Goal: Check status: Check status

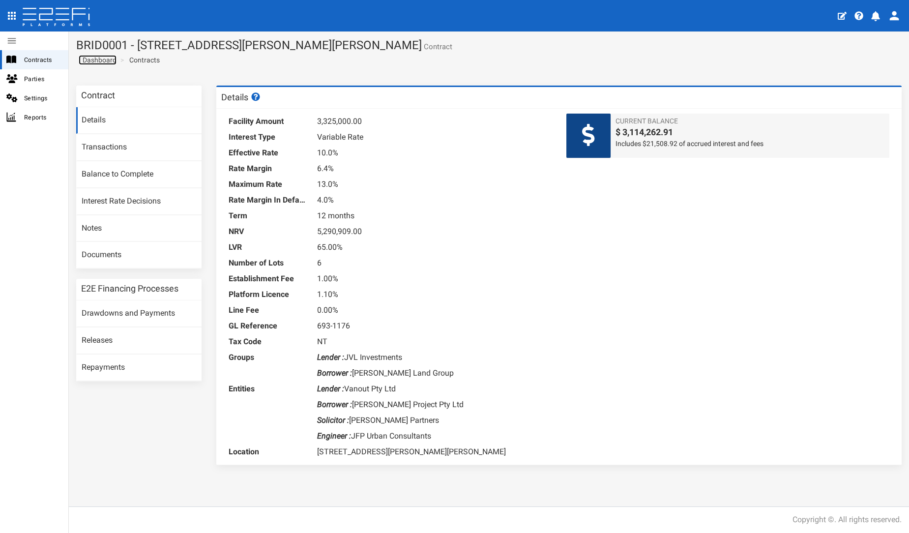
click at [104, 60] on span "Dashboard" at bounding box center [98, 60] width 38 height 8
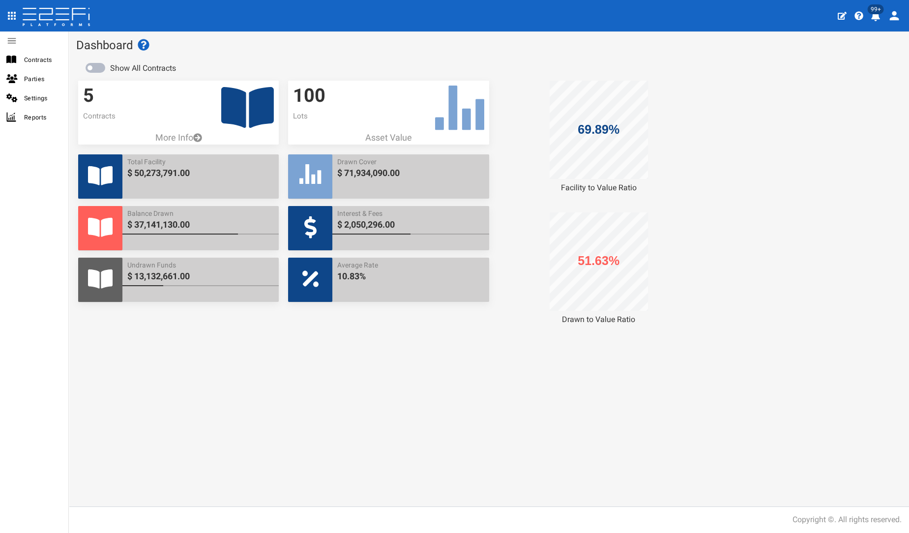
click at [223, 119] on icon at bounding box center [247, 107] width 53 height 41
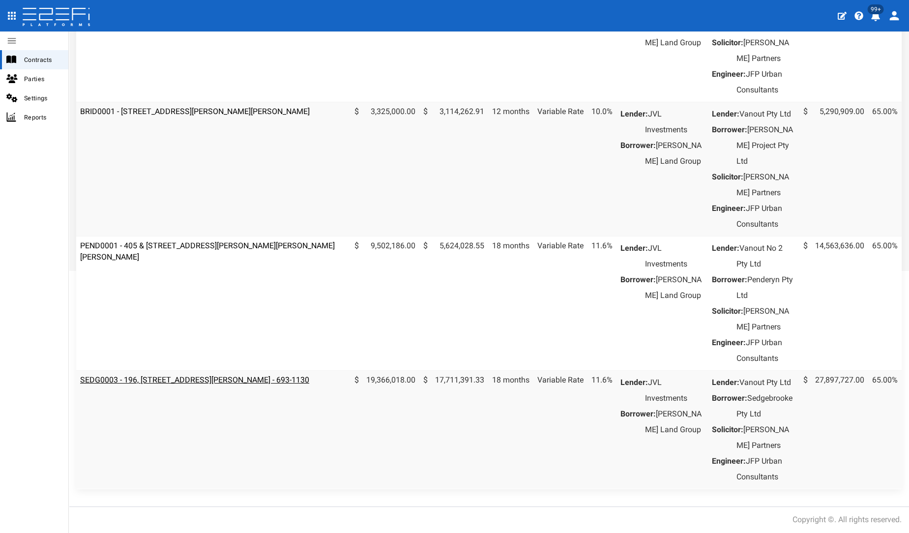
scroll to position [379, 0]
click at [184, 370] on td "SEDG0003 - 196, [STREET_ADDRESS][PERSON_NAME] - 693-1130" at bounding box center [213, 429] width 274 height 119
click at [184, 375] on link "SEDG0003 - 196, [STREET_ADDRESS][PERSON_NAME] - 693-1130" at bounding box center [194, 379] width 229 height 9
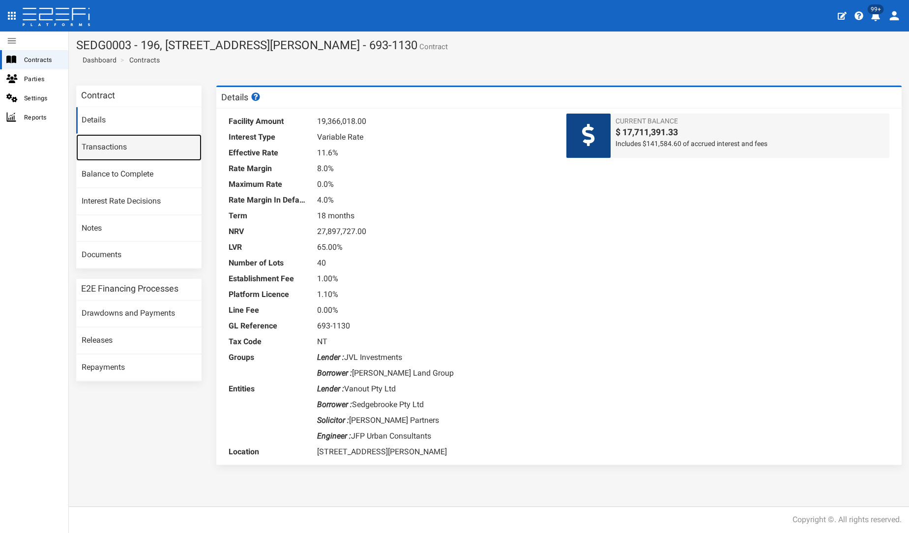
click at [127, 143] on link "Transactions" at bounding box center [138, 147] width 125 height 27
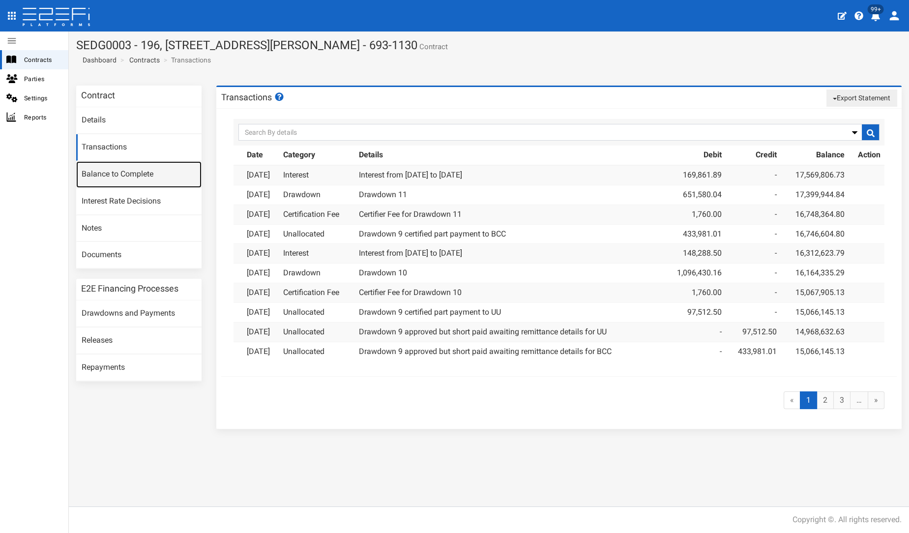
click at [139, 174] on link "Balance to Complete" at bounding box center [138, 174] width 125 height 27
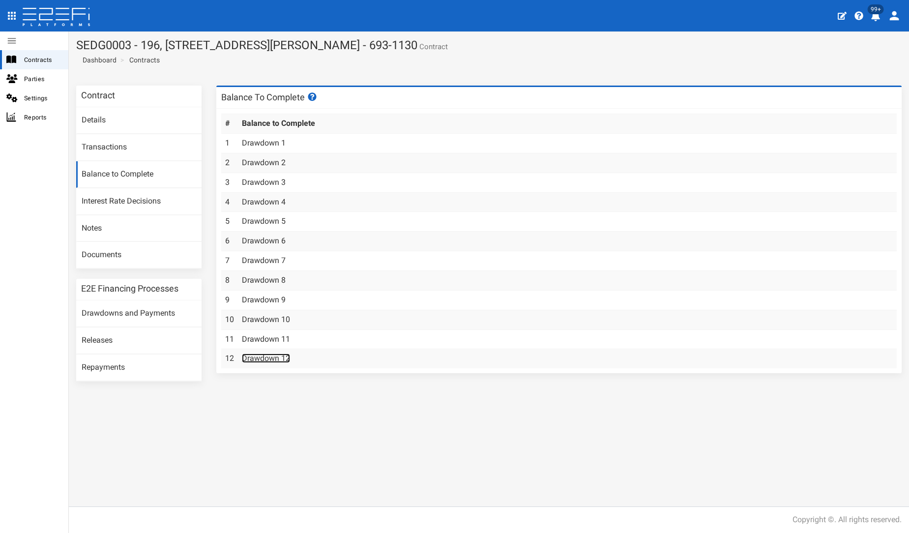
click at [256, 361] on link "Drawdown 12" at bounding box center [266, 358] width 48 height 9
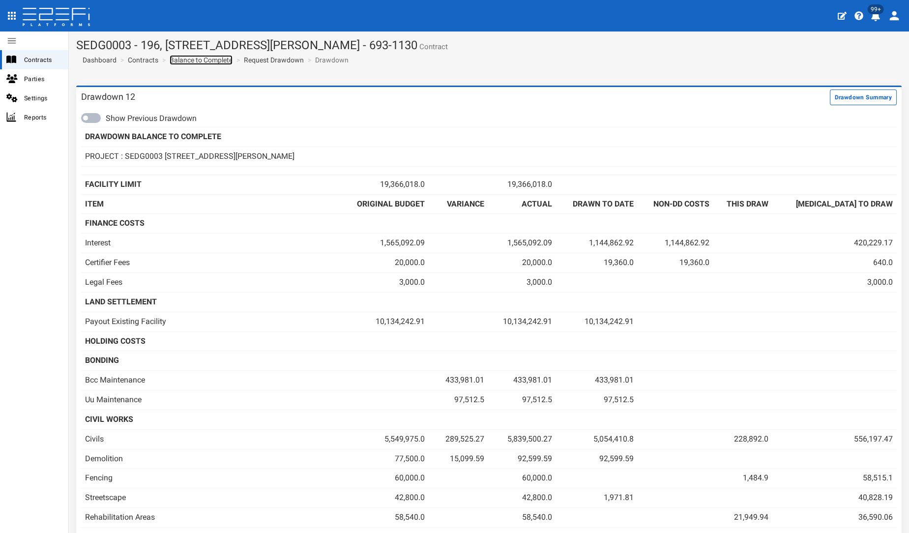
click at [205, 58] on link "Balance to Complete" at bounding box center [201, 60] width 63 height 10
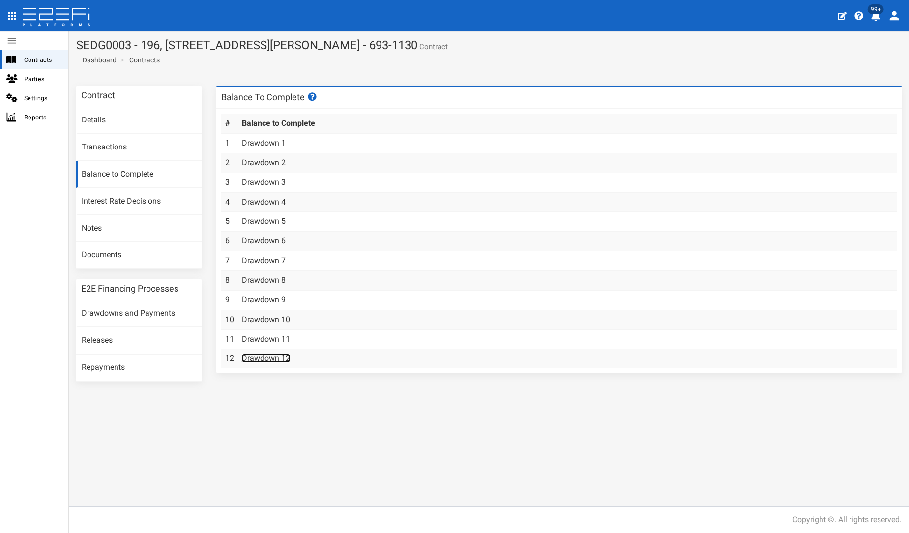
click at [260, 354] on link "Drawdown 12" at bounding box center [266, 358] width 48 height 9
click at [158, 309] on link "Drawdowns and Payments" at bounding box center [138, 313] width 125 height 27
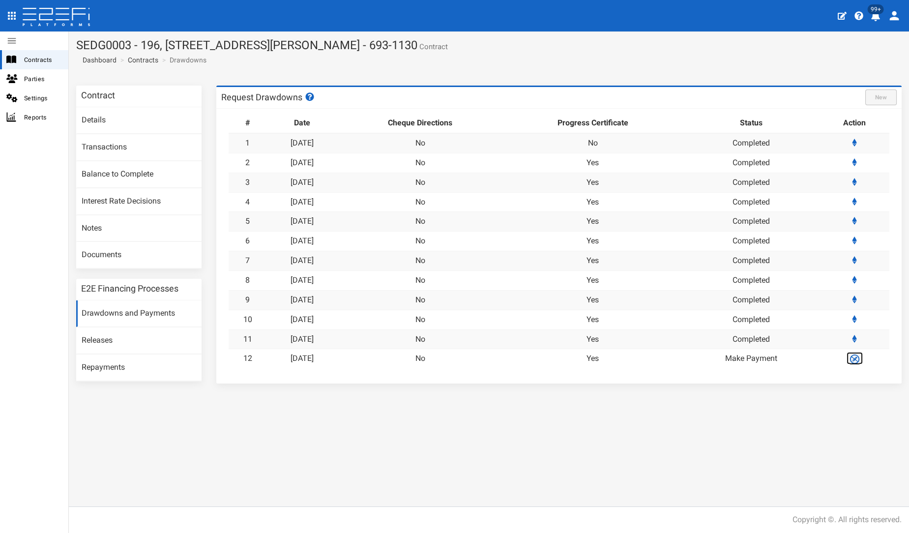
click at [857, 359] on img at bounding box center [854, 359] width 11 height 11
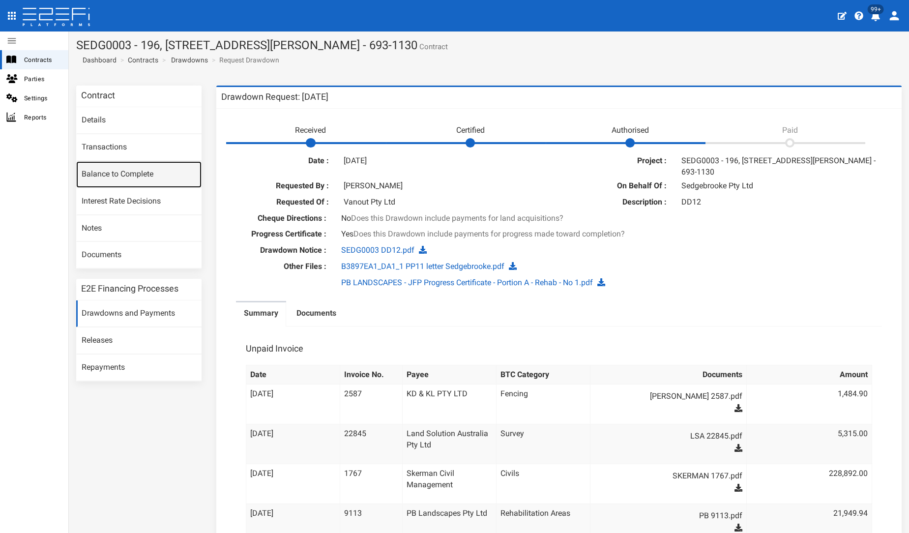
click at [124, 172] on link "Balance to Complete" at bounding box center [138, 174] width 125 height 27
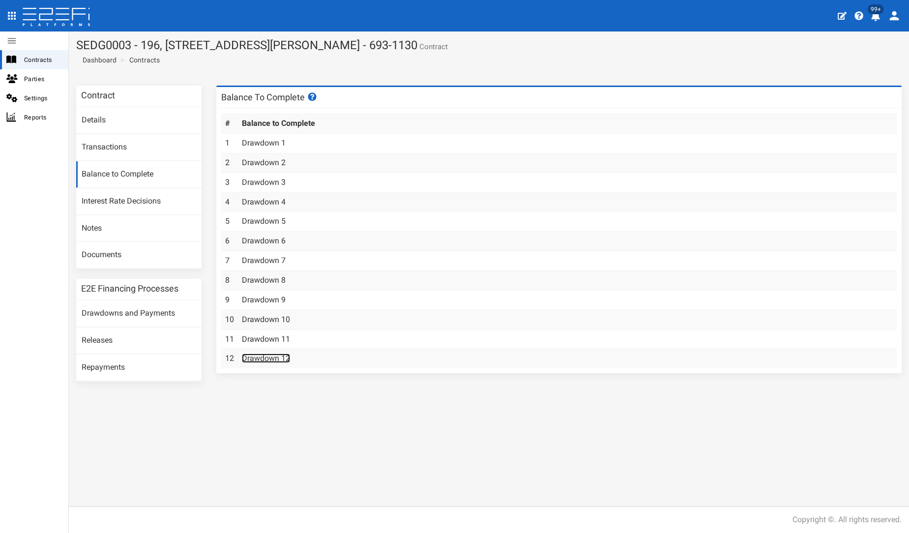
click at [256, 360] on link "Drawdown 12" at bounding box center [266, 358] width 48 height 9
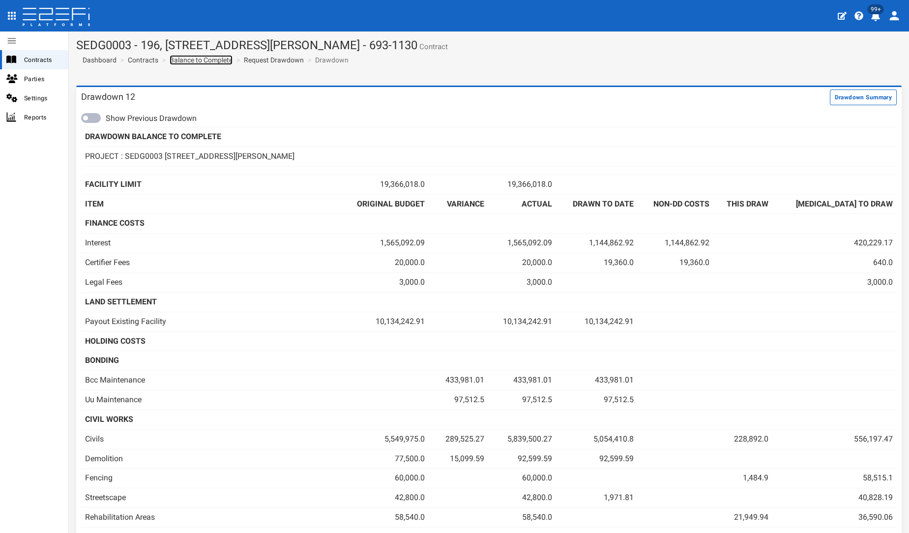
click at [194, 62] on link "Balance to Complete" at bounding box center [201, 60] width 63 height 10
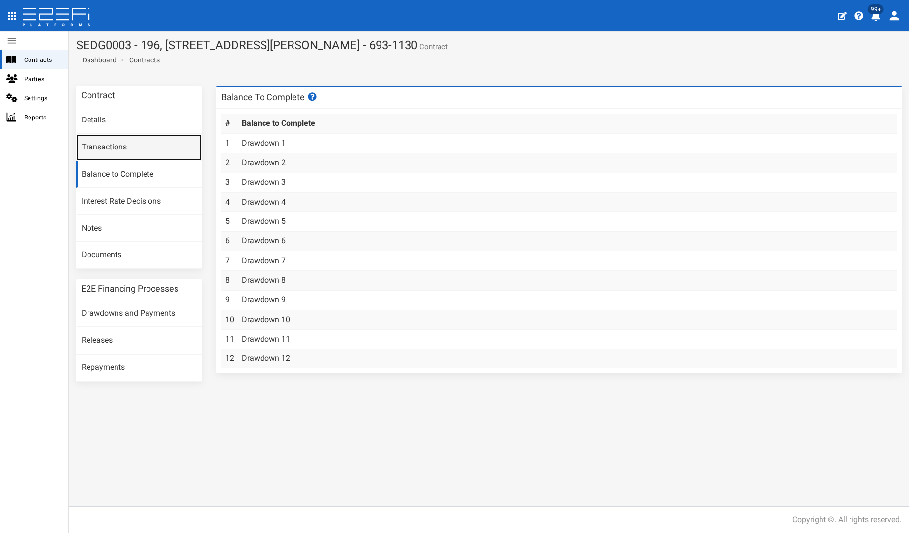
click at [127, 151] on link "Transactions" at bounding box center [138, 147] width 125 height 27
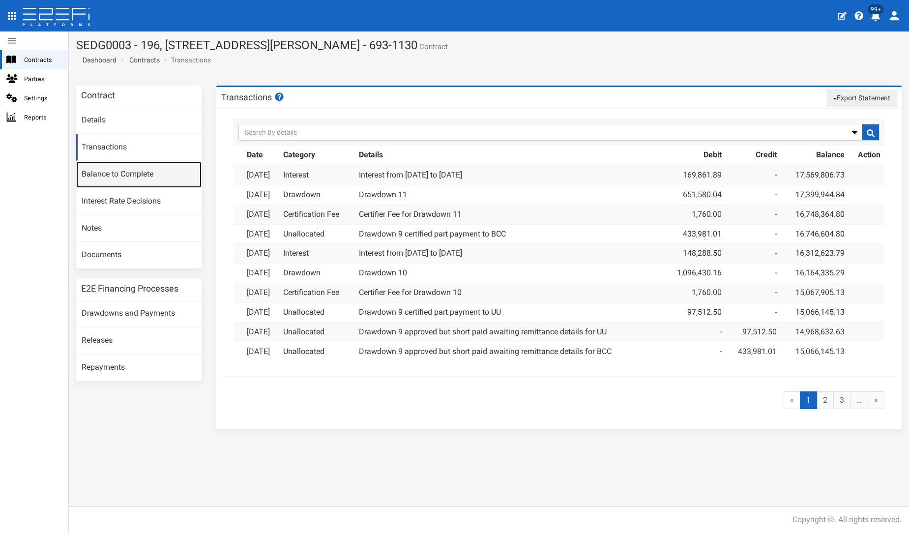
click at [131, 174] on link "Balance to Complete" at bounding box center [138, 174] width 125 height 27
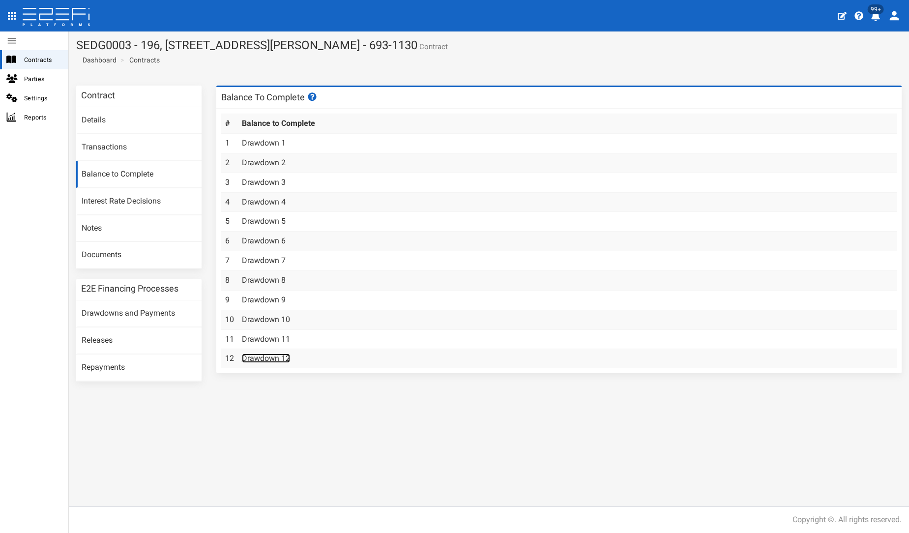
click at [275, 354] on link "Drawdown 12" at bounding box center [266, 358] width 48 height 9
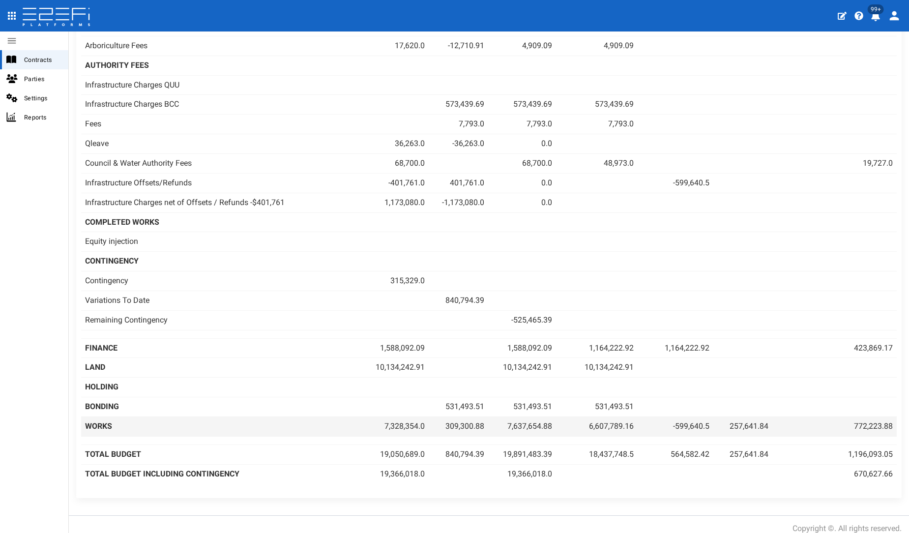
scroll to position [741, 0]
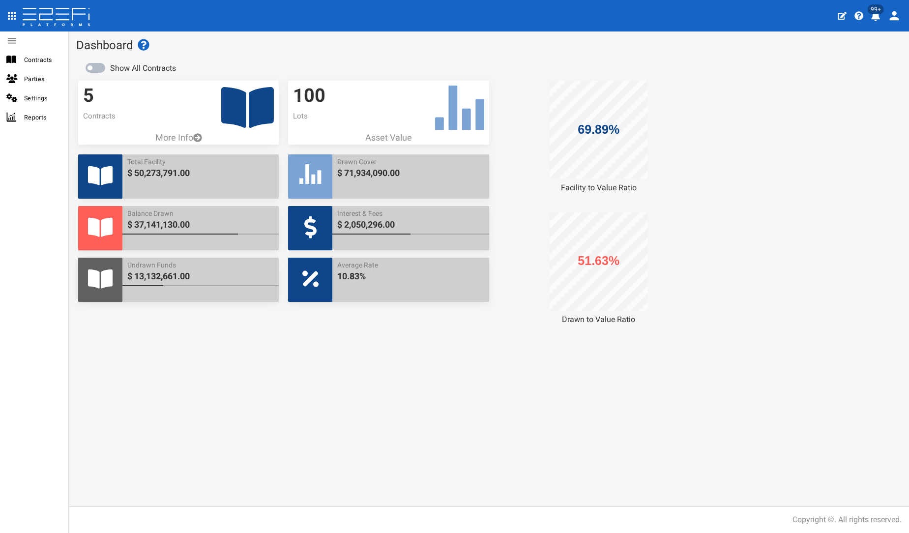
click at [259, 93] on icon at bounding box center [247, 107] width 53 height 41
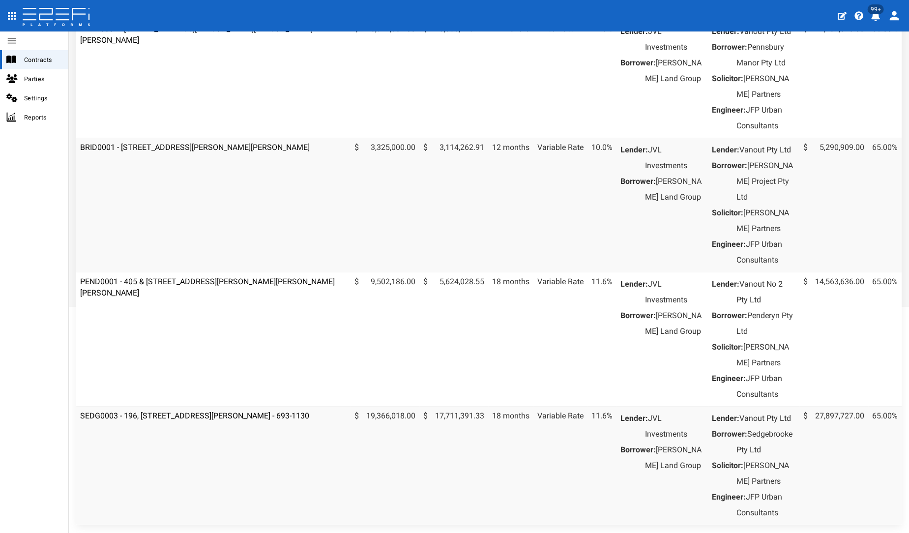
scroll to position [379, 0]
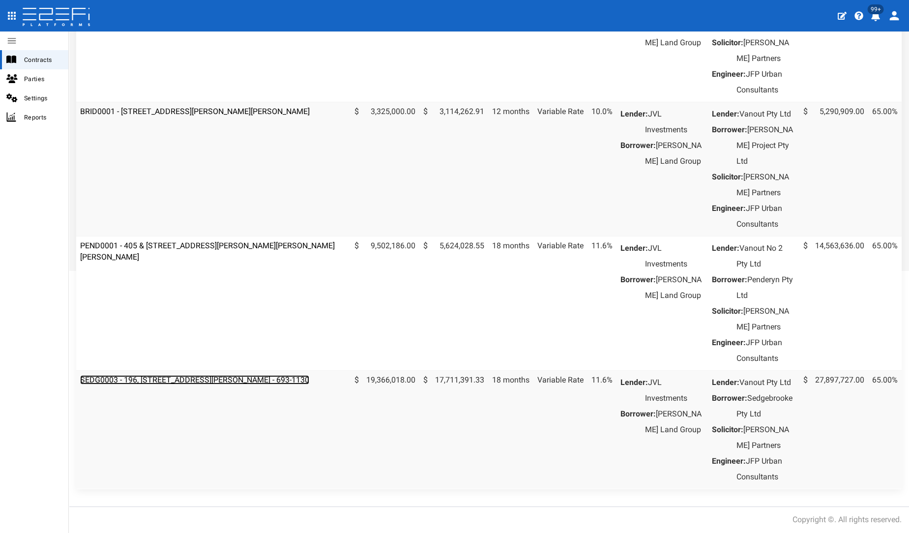
click at [182, 375] on link "SEDG0003 - 196, [STREET_ADDRESS][PERSON_NAME] - 693-1130" at bounding box center [194, 379] width 229 height 9
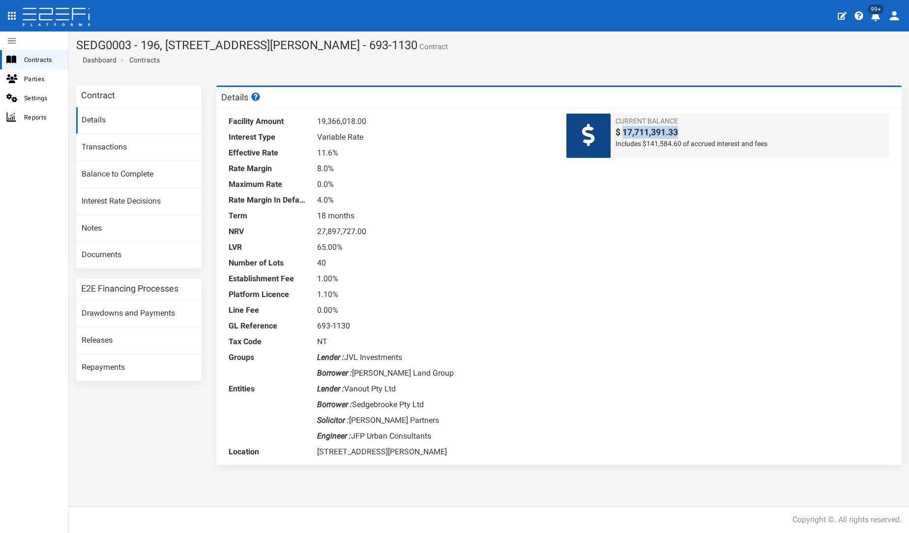
drag, startPoint x: 622, startPoint y: 128, endPoint x: 682, endPoint y: 130, distance: 60.0
click at [682, 130] on span "$ 17,711,391.33" at bounding box center [750, 132] width 269 height 13
drag, startPoint x: 689, startPoint y: 183, endPoint x: 682, endPoint y: 184, distance: 7.0
click at [689, 183] on div "Facility Amount 19,366,018.00 Interest Type Variable Rate Effective Rate 11.6% …" at bounding box center [558, 287] width 685 height 356
click at [90, 59] on span "Dashboard" at bounding box center [98, 60] width 38 height 8
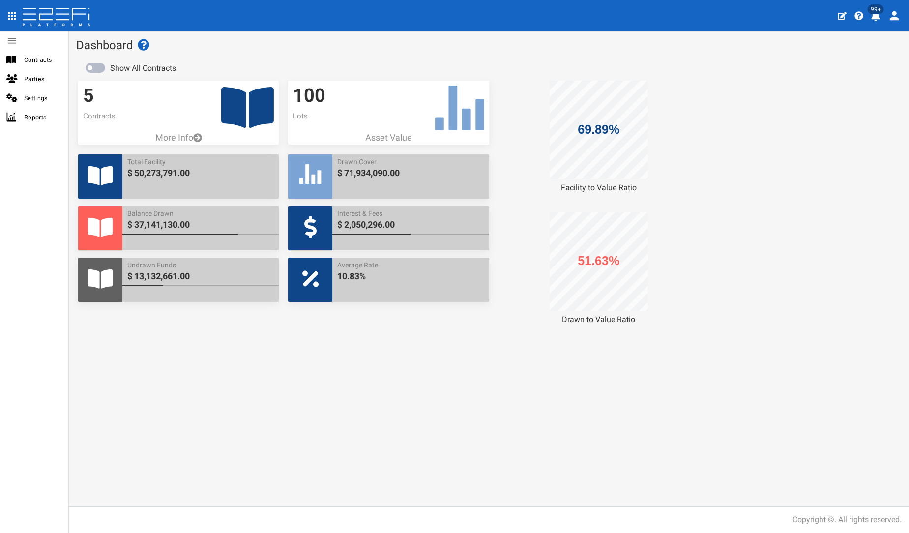
click at [258, 106] on icon at bounding box center [247, 107] width 53 height 41
